Goal: Task Accomplishment & Management: Complete application form

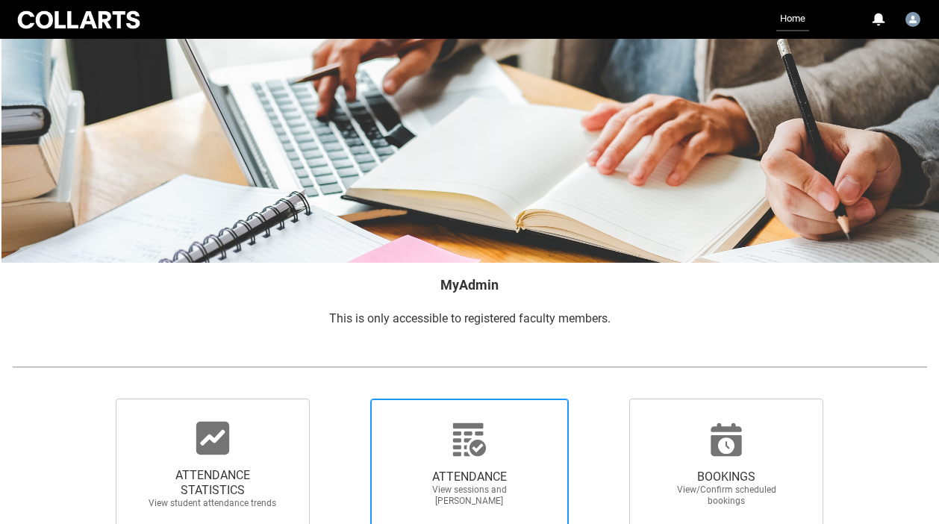
click at [435, 475] on span "ATTENDANCE" at bounding box center [469, 477] width 131 height 15
click at [346, 399] on input "ATTENDANCE View sessions and [PERSON_NAME]" at bounding box center [345, 398] width 1 height 1
radio input "true"
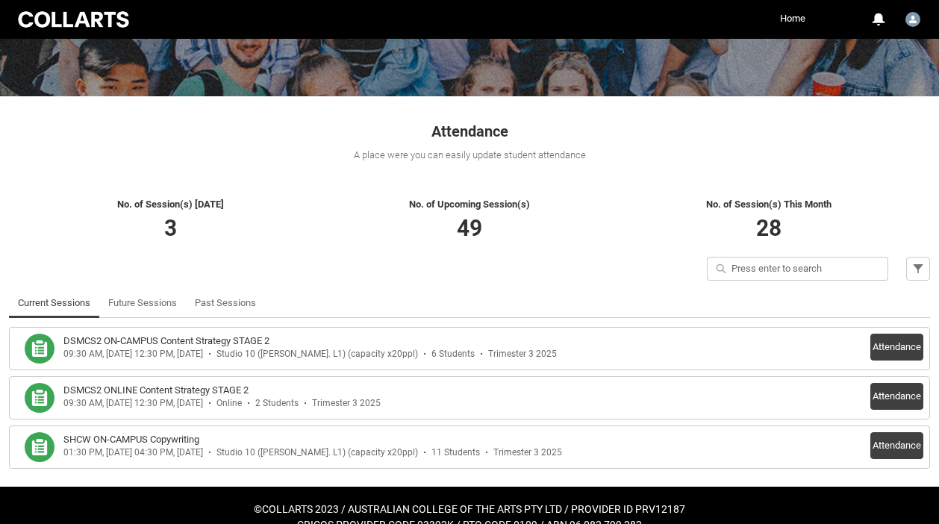
scroll to position [206, 0]
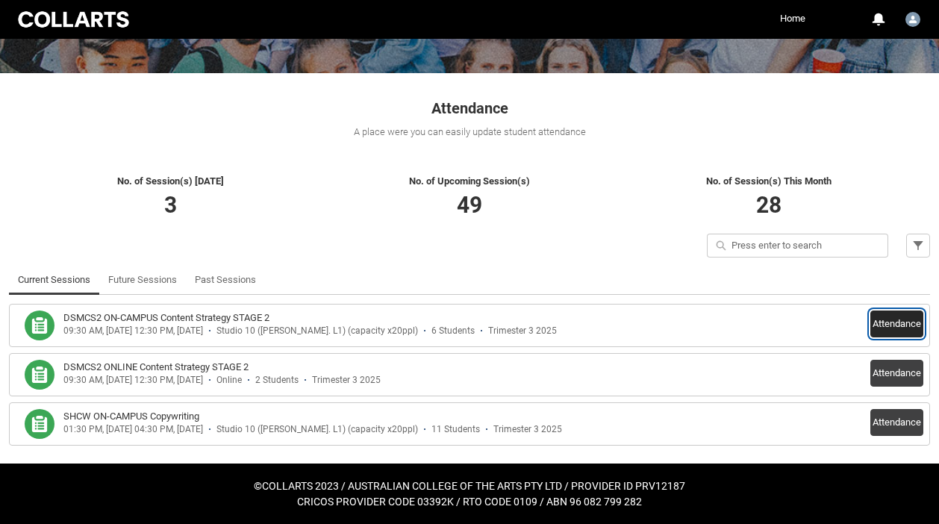
click at [890, 321] on button "Attendance" at bounding box center [896, 324] width 53 height 27
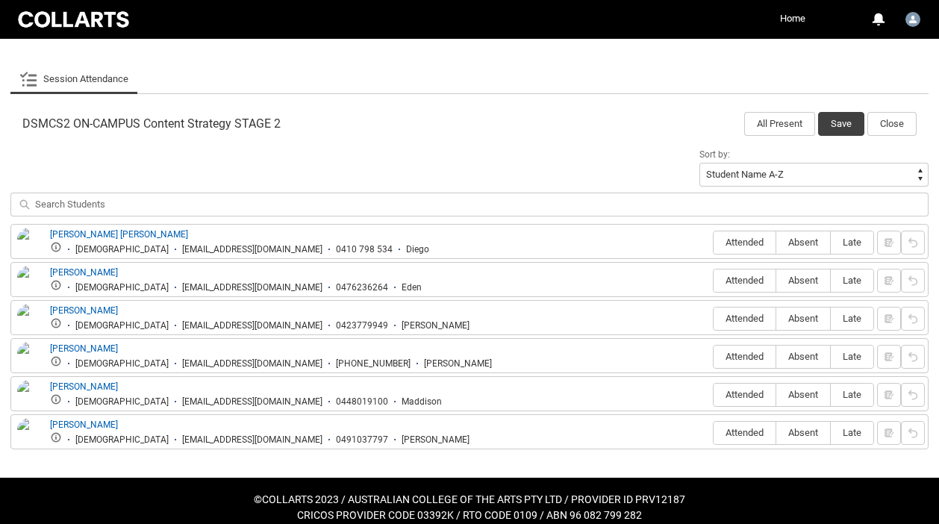
scroll to position [426, 0]
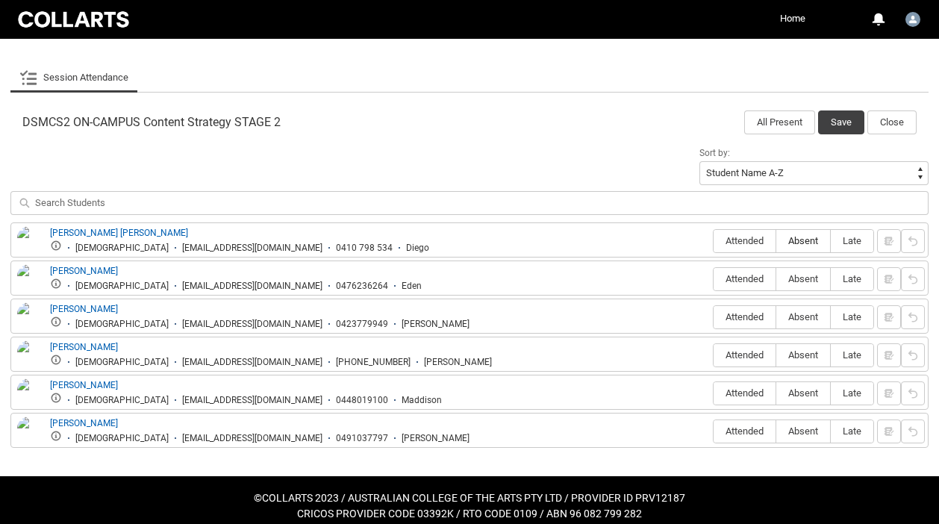
click at [808, 237] on span "Absent" at bounding box center [803, 240] width 54 height 11
click at [776, 240] on input "Absent" at bounding box center [776, 240] width 1 height 1
type lightning-radio-group "Absent"
radio input "true"
click at [732, 282] on span "Attended" at bounding box center [745, 278] width 62 height 11
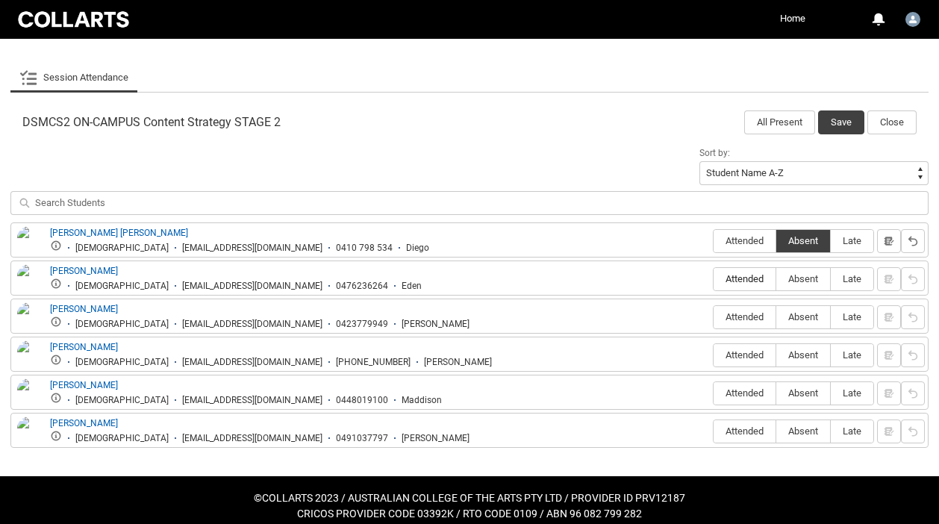
click at [714, 279] on input "Attended" at bounding box center [713, 278] width 1 height 1
type lightning-radio-group "Attended"
radio input "true"
click at [811, 318] on span "Absent" at bounding box center [803, 316] width 54 height 11
click at [776, 317] on input "Absent" at bounding box center [776, 317] width 1 height 1
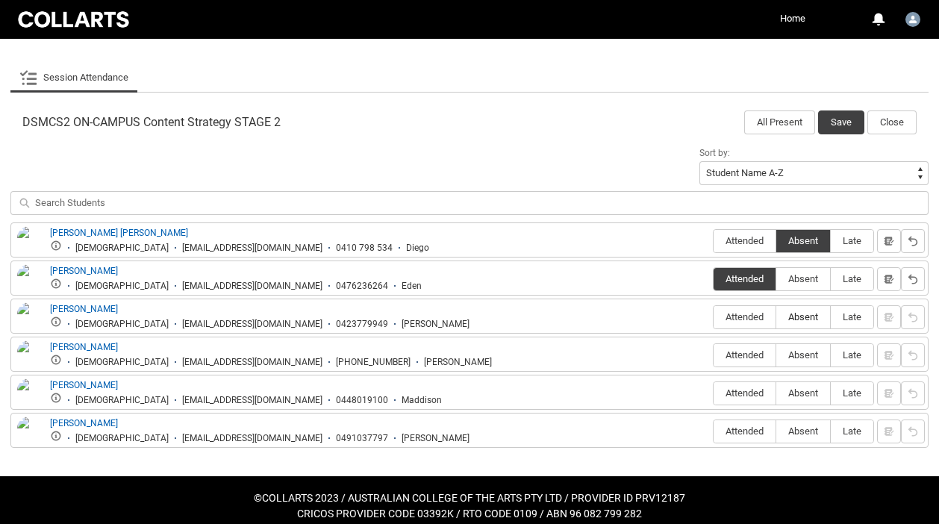
type lightning-radio-group "Absent"
radio input "true"
click at [808, 358] on span "Absent" at bounding box center [803, 354] width 54 height 11
click at [776, 355] on input "Absent" at bounding box center [776, 355] width 1 height 1
type lightning-radio-group "Absent"
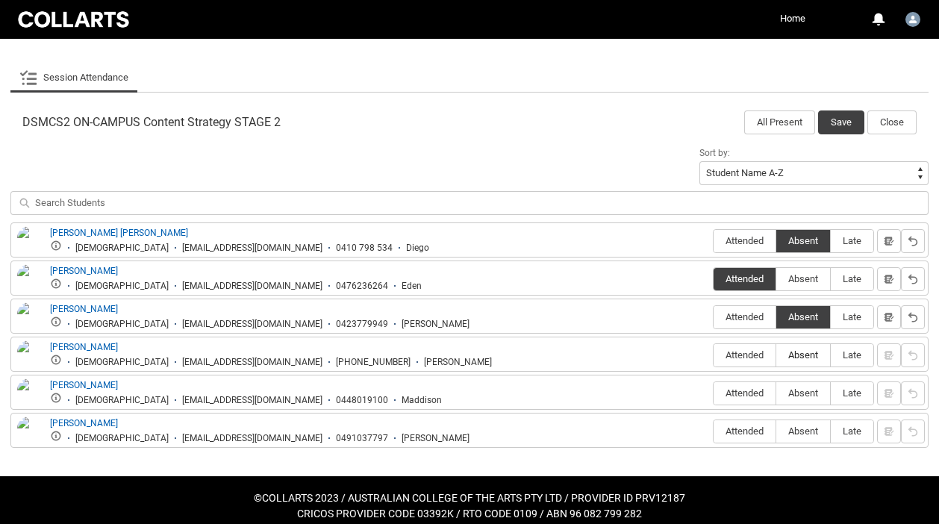
radio input "true"
click at [740, 387] on label "Attended" at bounding box center [745, 393] width 62 height 23
click at [714, 393] on input "Attended" at bounding box center [713, 393] width 1 height 1
type lightning-radio-group "Attended"
radio input "true"
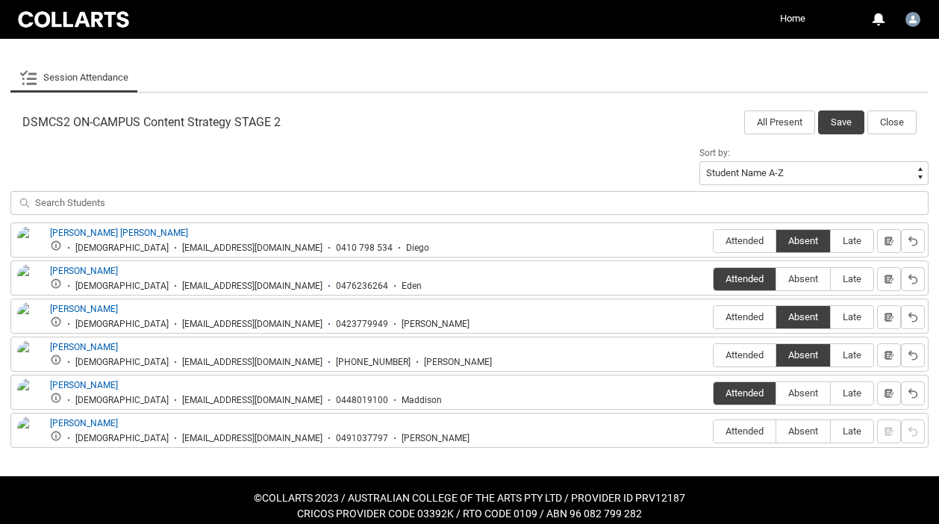
click at [808, 443] on label "Absent" at bounding box center [803, 431] width 54 height 23
click at [776, 431] on input "Absent" at bounding box center [776, 431] width 1 height 1
type lightning-radio-group "Absent"
radio input "true"
click at [832, 124] on button "Save" at bounding box center [841, 122] width 46 height 24
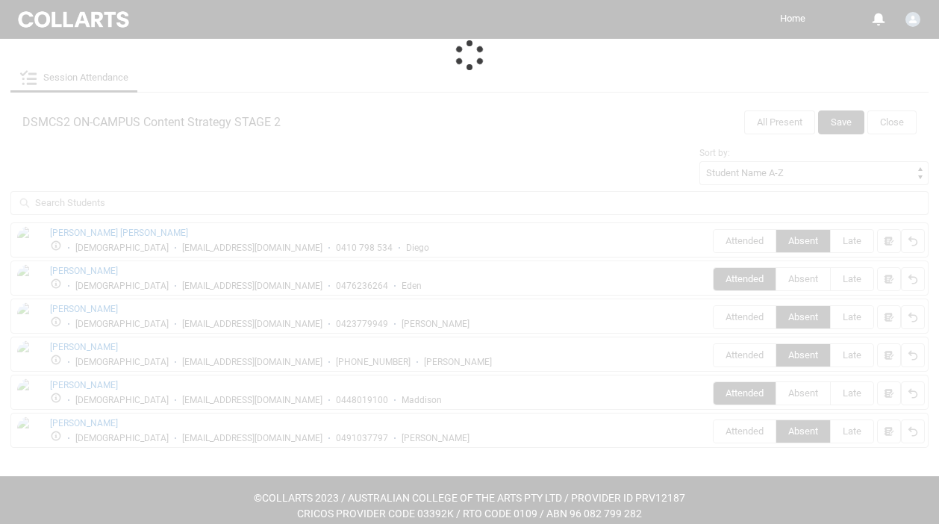
scroll to position [206, 0]
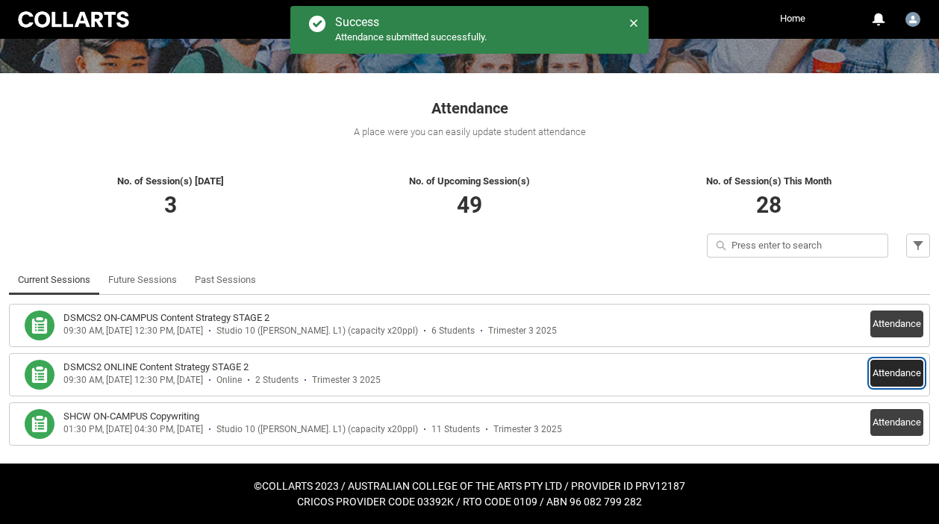
click at [891, 381] on button "Attendance" at bounding box center [896, 373] width 53 height 27
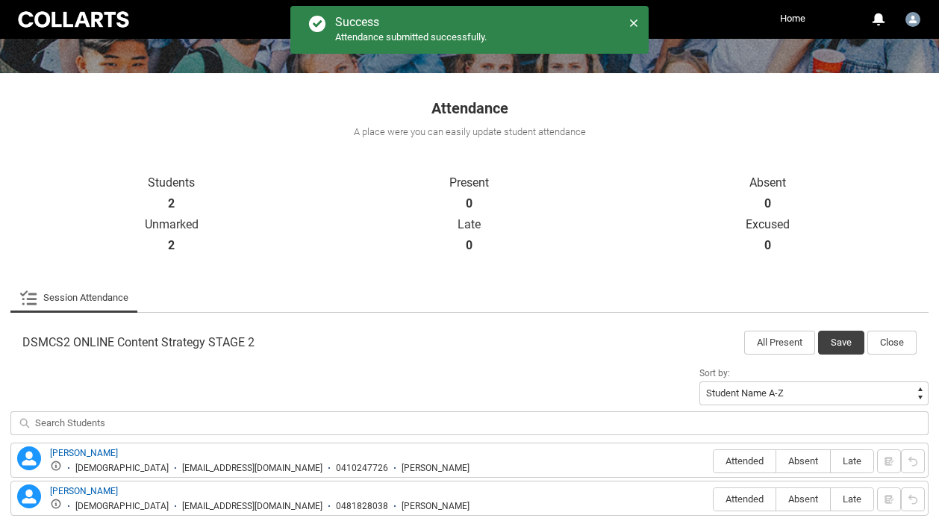
scroll to position [286, 0]
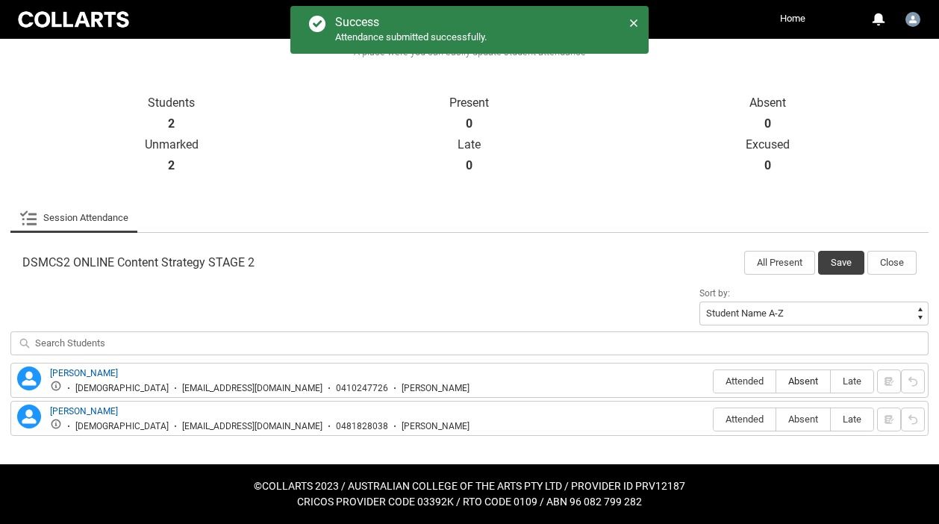
click at [811, 377] on span "Absent" at bounding box center [803, 380] width 54 height 11
click at [776, 381] on input "Absent" at bounding box center [776, 381] width 1 height 1
type lightning-radio-group "Absent"
radio input "true"
click at [739, 381] on span "Attended" at bounding box center [745, 380] width 62 height 11
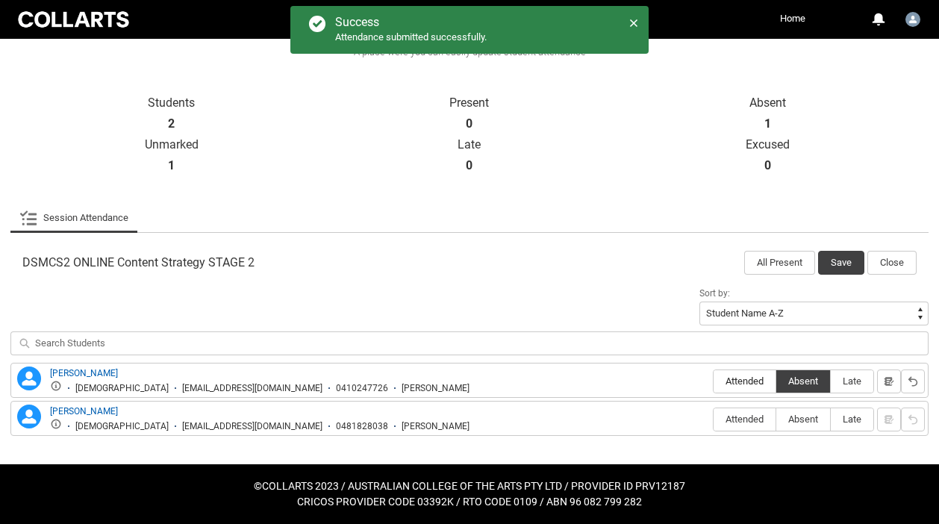
click at [714, 381] on input "Attended" at bounding box center [713, 381] width 1 height 1
type lightning-radio-group "Attended"
radio input "true"
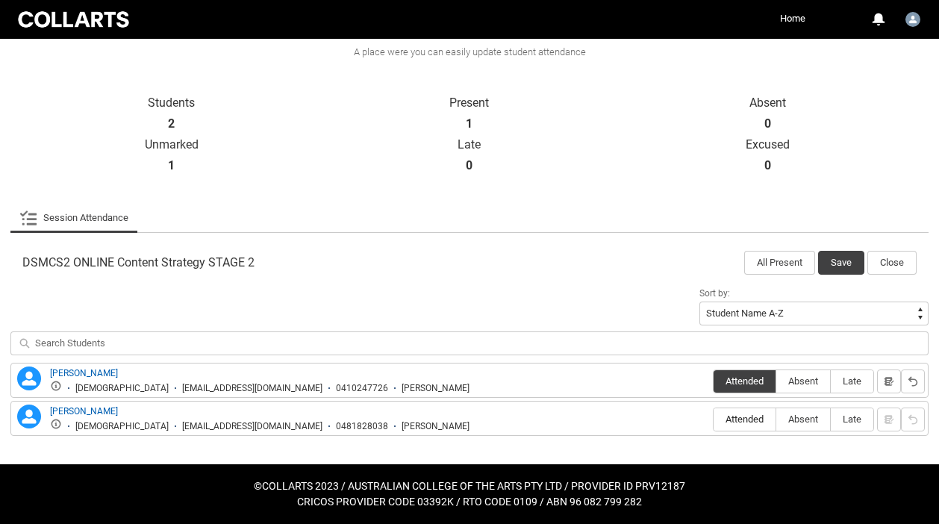
click at [740, 415] on span "Attended" at bounding box center [745, 419] width 62 height 11
click at [714, 419] on input "Attended" at bounding box center [713, 419] width 1 height 1
type lightning-radio-group "Attended"
radio input "true"
click at [844, 257] on button "Save" at bounding box center [841, 263] width 46 height 24
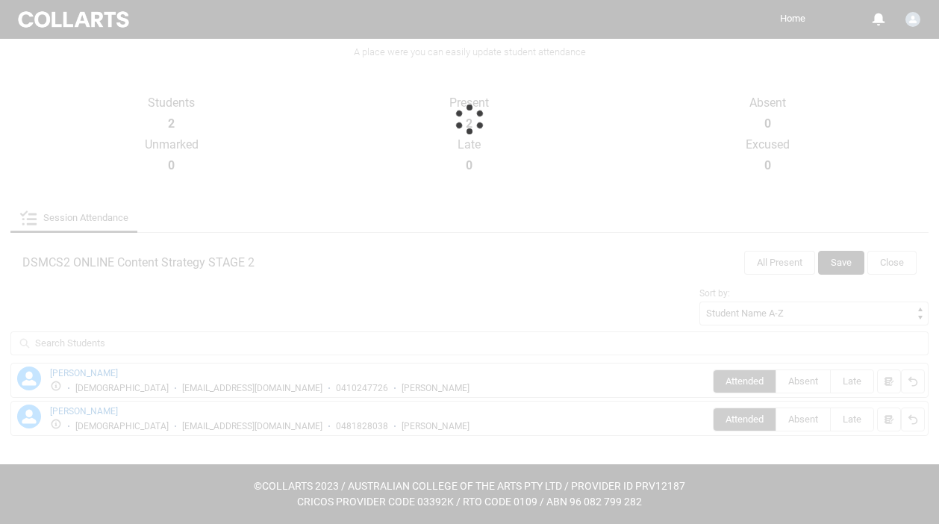
scroll to position [206, 0]
